Goal: Check status: Check status

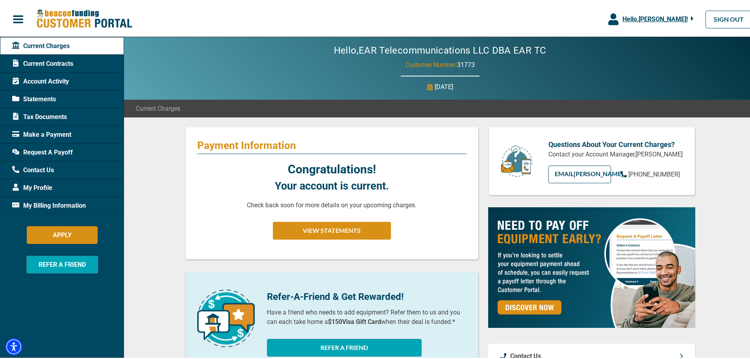
click at [459, 61] on span "31773" at bounding box center [466, 62] width 18 height 7
click at [46, 81] on span "Account Activity" at bounding box center [40, 79] width 57 height 9
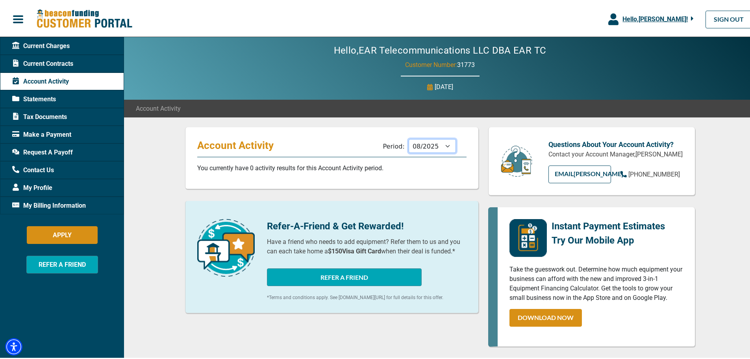
click at [444, 144] on select "09/2025 08/2025 07/2025 06/2025 05/2025 04/2025 03/2025 02/2025 01/2025 12/2024…" at bounding box center [432, 144] width 47 height 14
click at [409, 137] on select "09/2025 08/2025 07/2025 06/2025 05/2025 04/2025 03/2025 02/2025 01/2025 12/2024…" at bounding box center [432, 144] width 47 height 14
click at [446, 142] on select "09/2025 08/2025 07/2025 06/2025 05/2025 04/2025 03/2025 02/2025 01/2025 12/2024…" at bounding box center [432, 144] width 47 height 14
select select "07/2025"
click at [409, 137] on select "09/2025 08/2025 07/2025 06/2025 05/2025 04/2025 03/2025 02/2025 01/2025 12/2024…" at bounding box center [432, 144] width 47 height 14
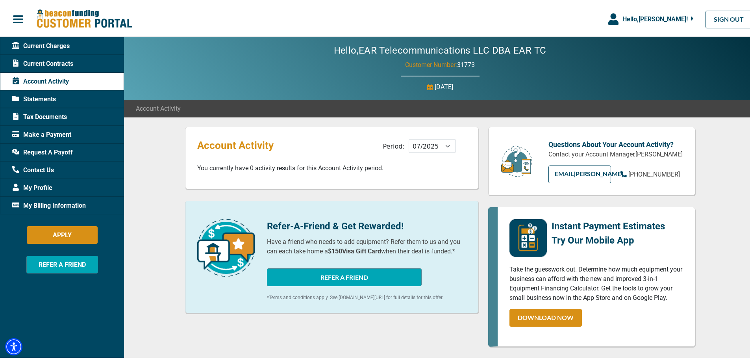
click at [54, 102] on span "Statements" at bounding box center [34, 97] width 44 height 9
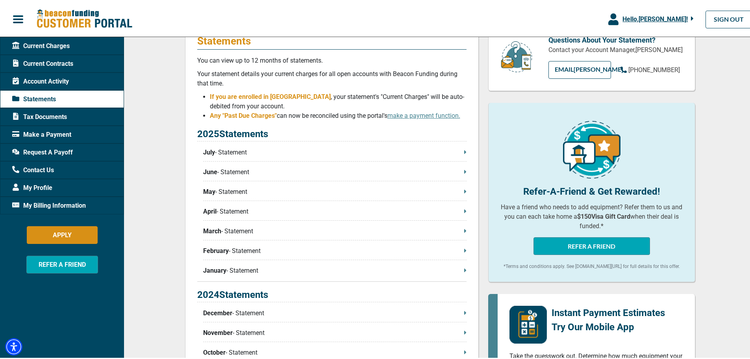
scroll to position [118, 0]
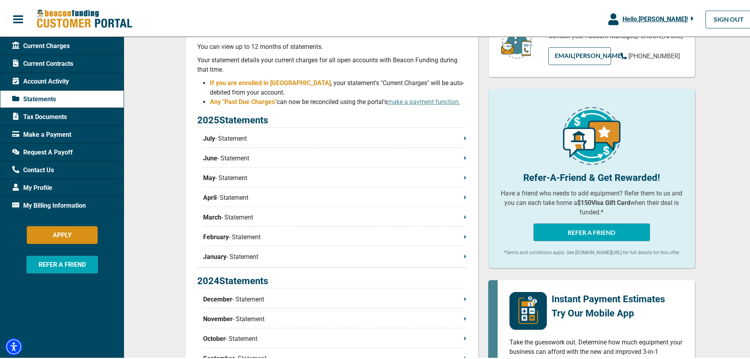
click at [464, 137] on div "Statements You can view up to 12 months of statements. Your statement details y…" at bounding box center [332, 206] width 294 height 398
click at [464, 137] on icon at bounding box center [465, 137] width 2 height 4
click at [17, 43] on icon at bounding box center [15, 43] width 7 height 7
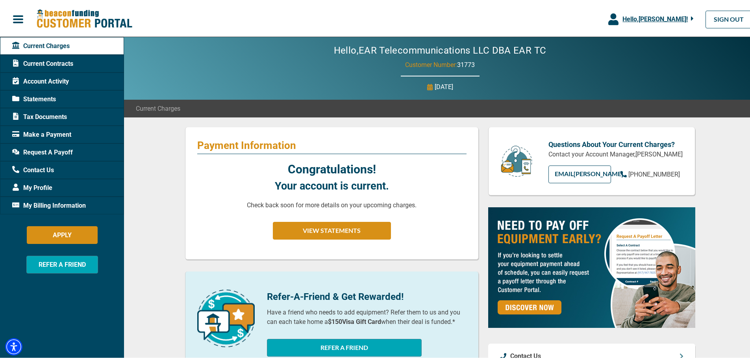
click at [42, 96] on span "Statements" at bounding box center [34, 97] width 44 height 9
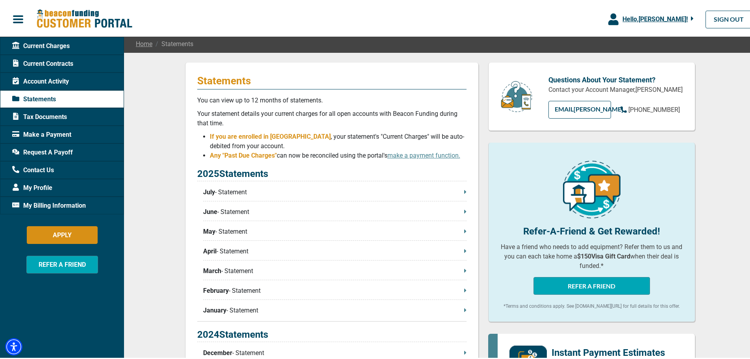
scroll to position [79, 0]
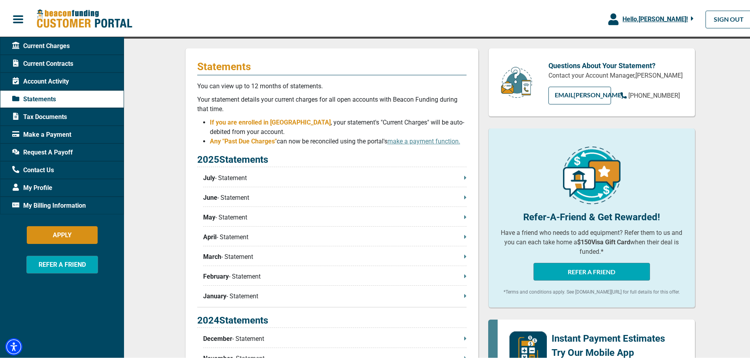
click at [464, 176] on icon at bounding box center [465, 176] width 2 height 6
